Goal: Information Seeking & Learning: Learn about a topic

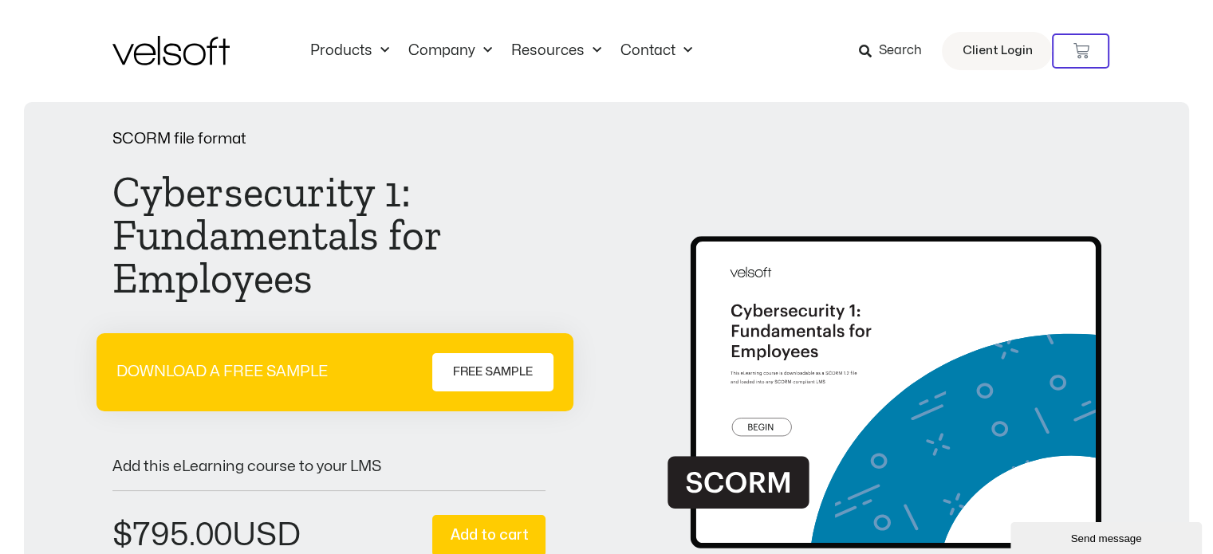
click at [186, 64] on img at bounding box center [170, 51] width 117 height 30
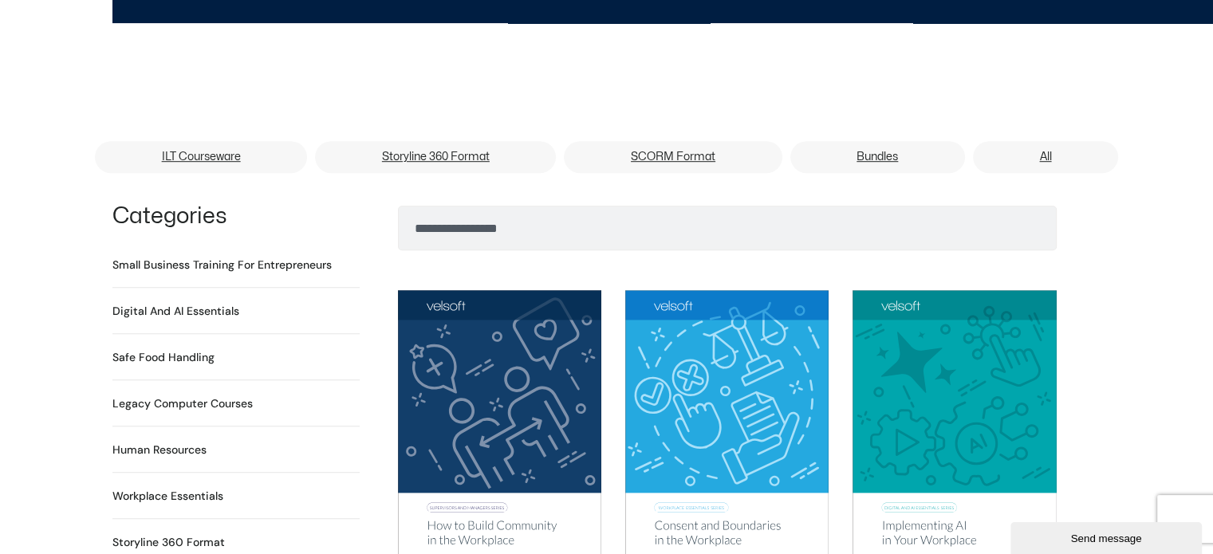
scroll to position [1196, 0]
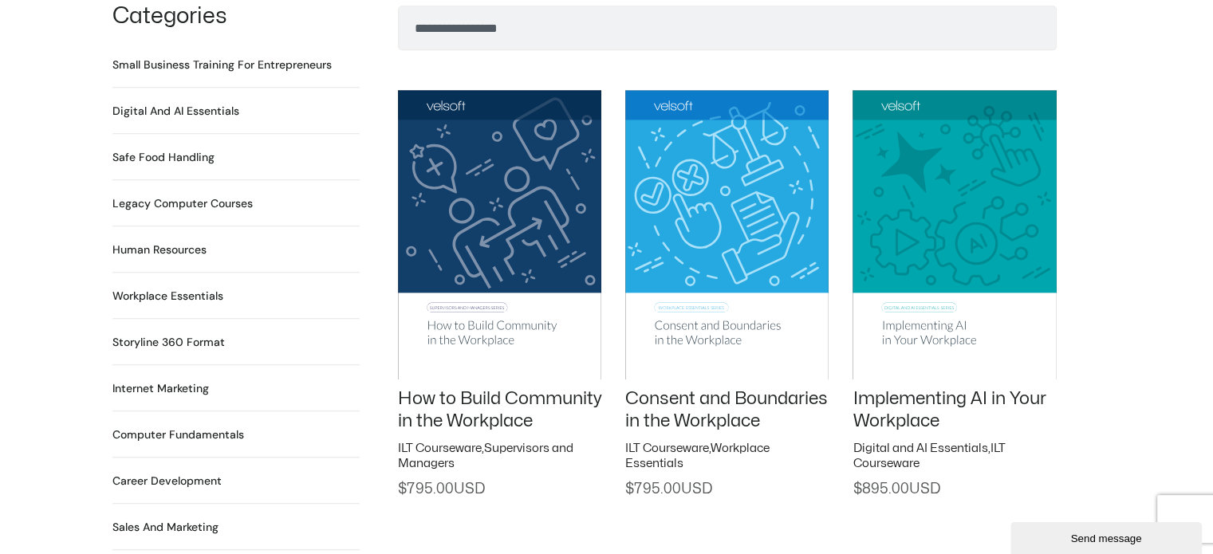
click at [474, 261] on img at bounding box center [499, 234] width 203 height 289
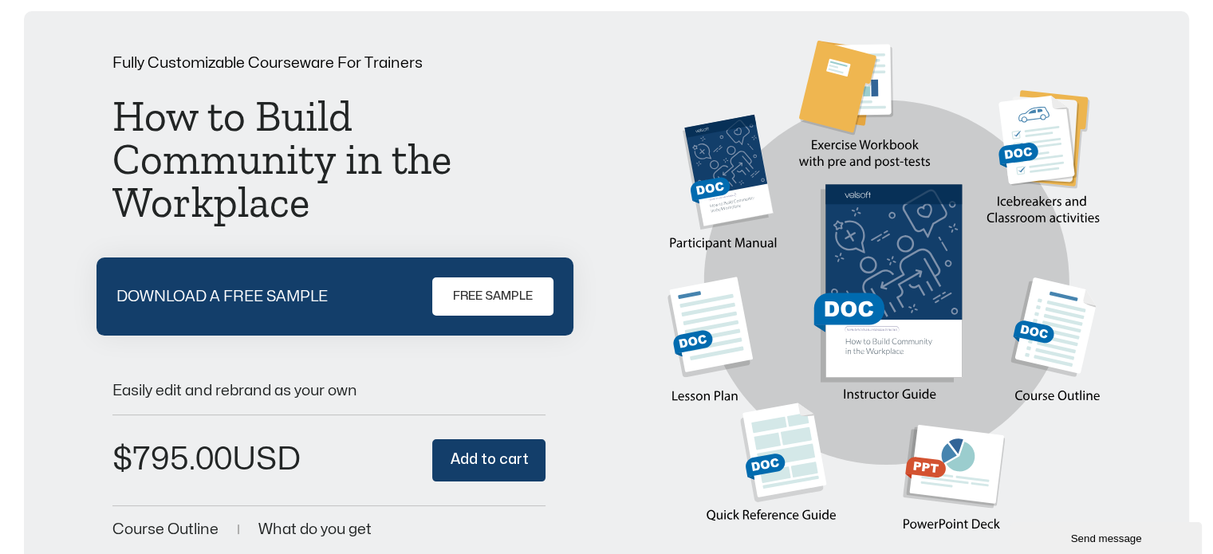
scroll to position [80, 0]
